Goal: Information Seeking & Learning: Understand process/instructions

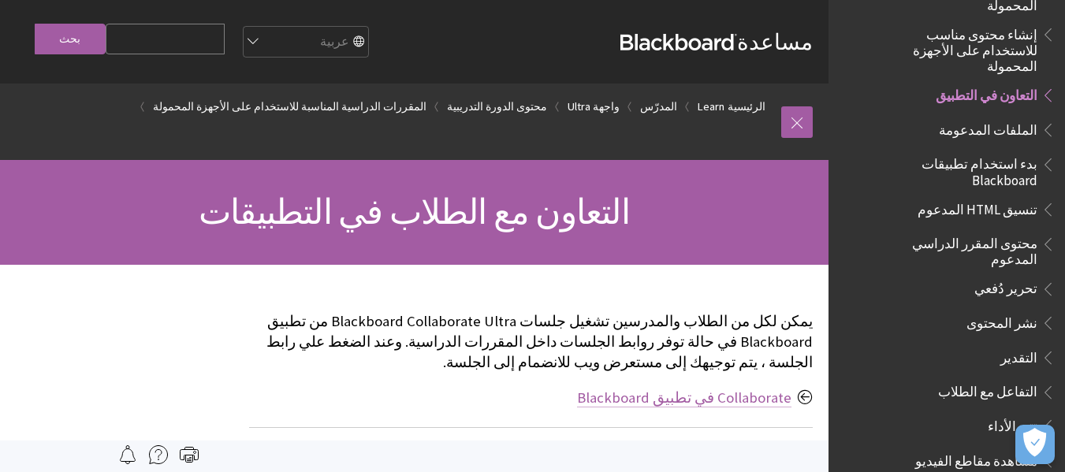
click at [697, 394] on link "Collaborate في تطبيق Blackboard" at bounding box center [684, 397] width 214 height 19
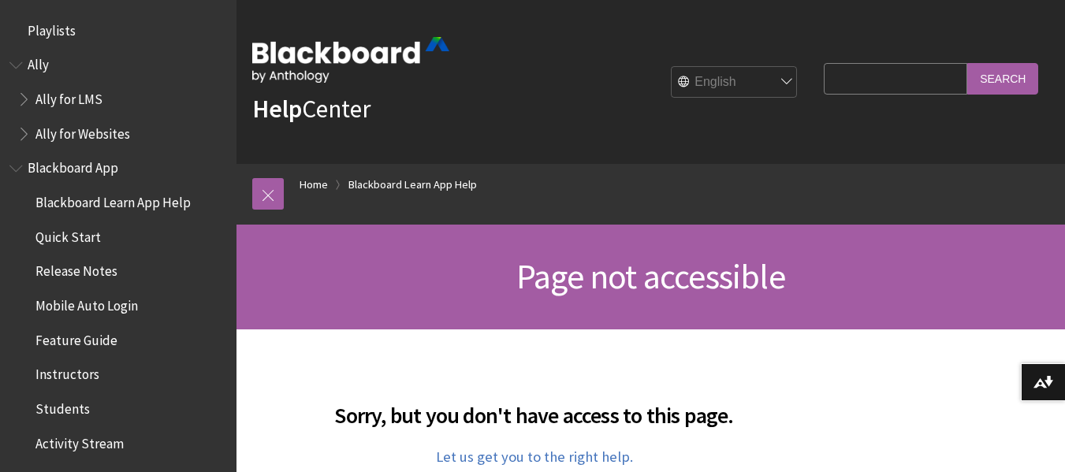
click at [768, 82] on select "English عربية Català Cymraeg Deutsch Español Suomi Français עברית Italiano 日本語 …" at bounding box center [734, 83] width 126 height 32
select select "/ar-sa/page-not-accessible"
click at [671, 67] on select "English عربية Català Cymraeg Deutsch Español Suomi Français עברית Italiano 日本語 …" at bounding box center [734, 83] width 126 height 32
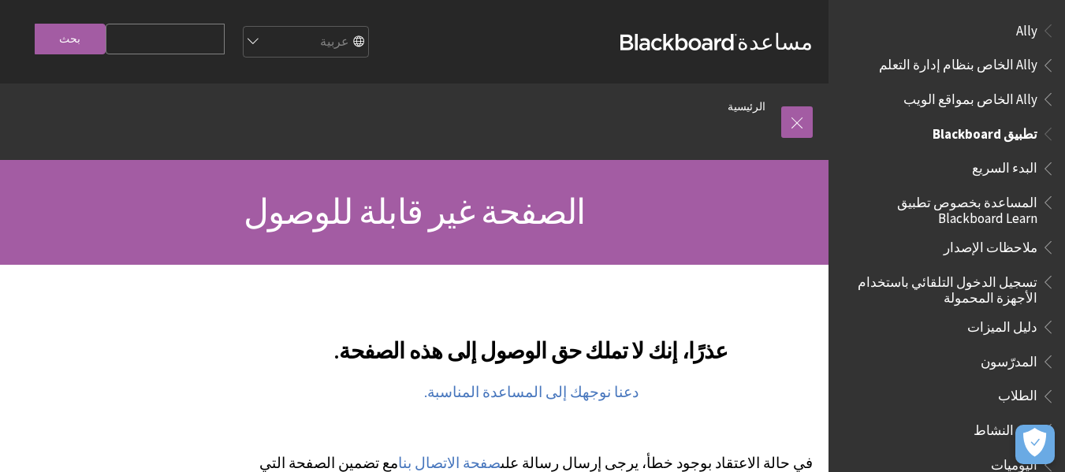
click at [934, 132] on span "تطبيق Blackboard" at bounding box center [946, 134] width 217 height 27
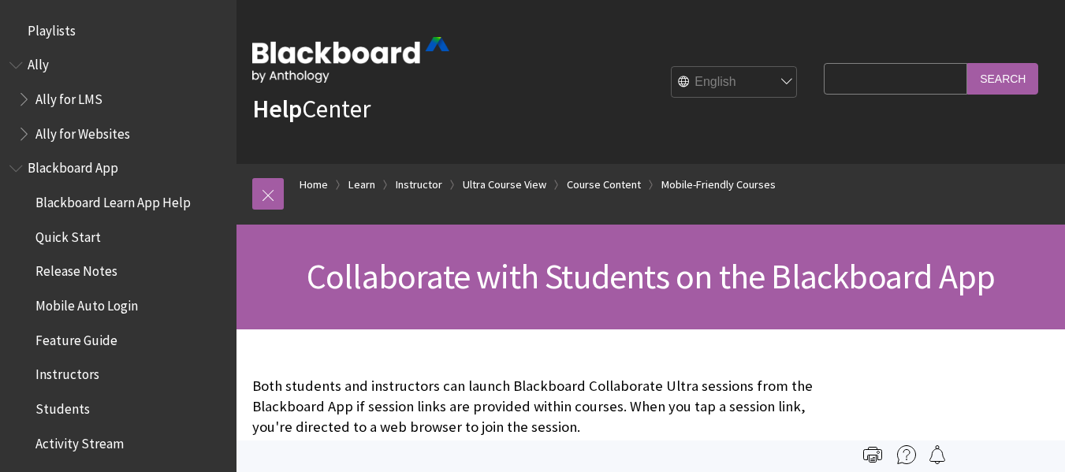
scroll to position [2433, 0]
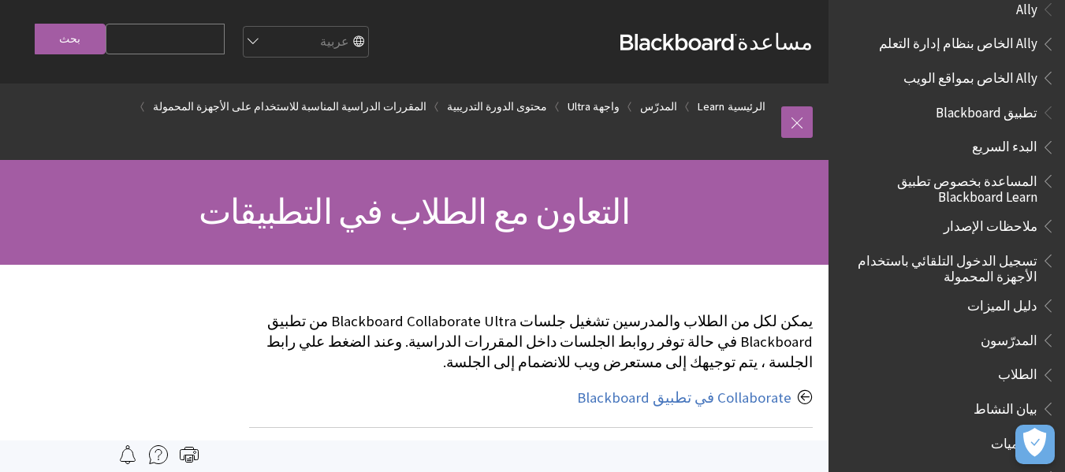
scroll to position [17, 0]
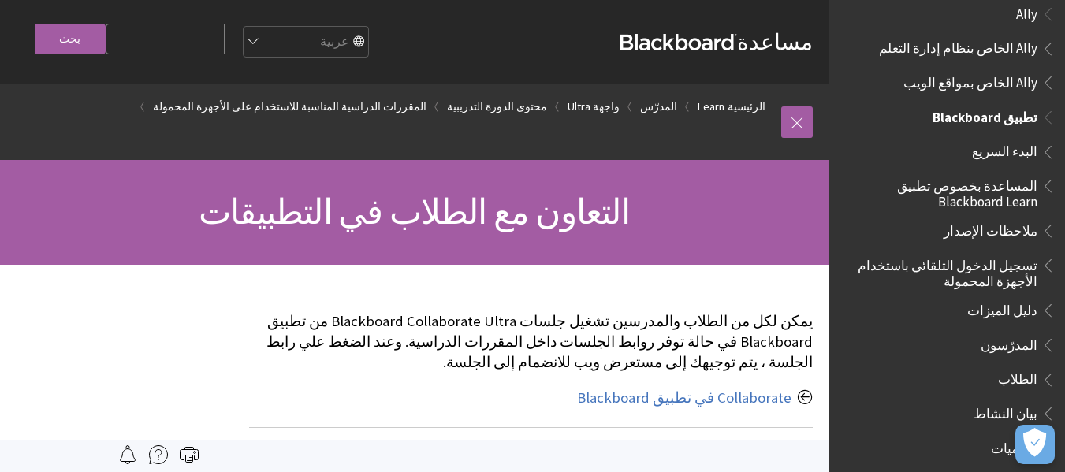
click at [974, 369] on span "الطلاب" at bounding box center [951, 379] width 210 height 27
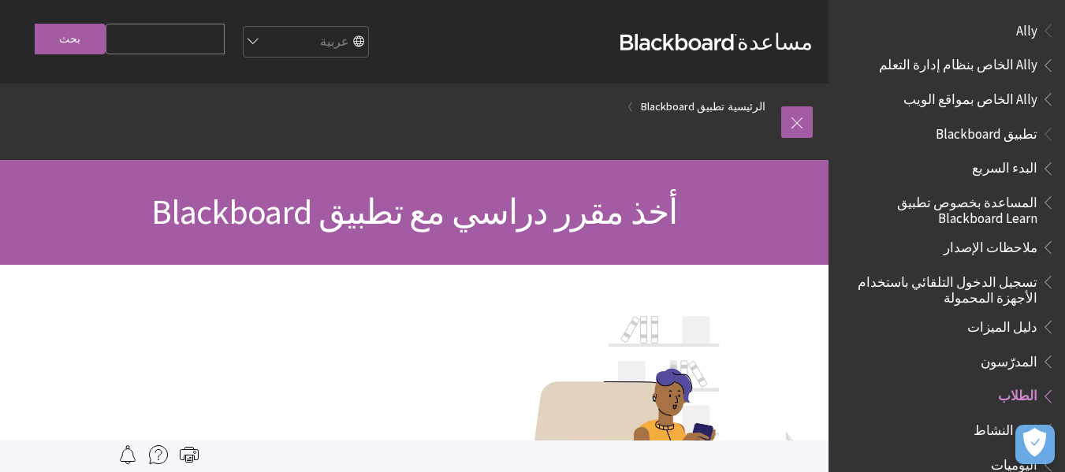
scroll to position [359, 0]
